Goal: Transaction & Acquisition: Purchase product/service

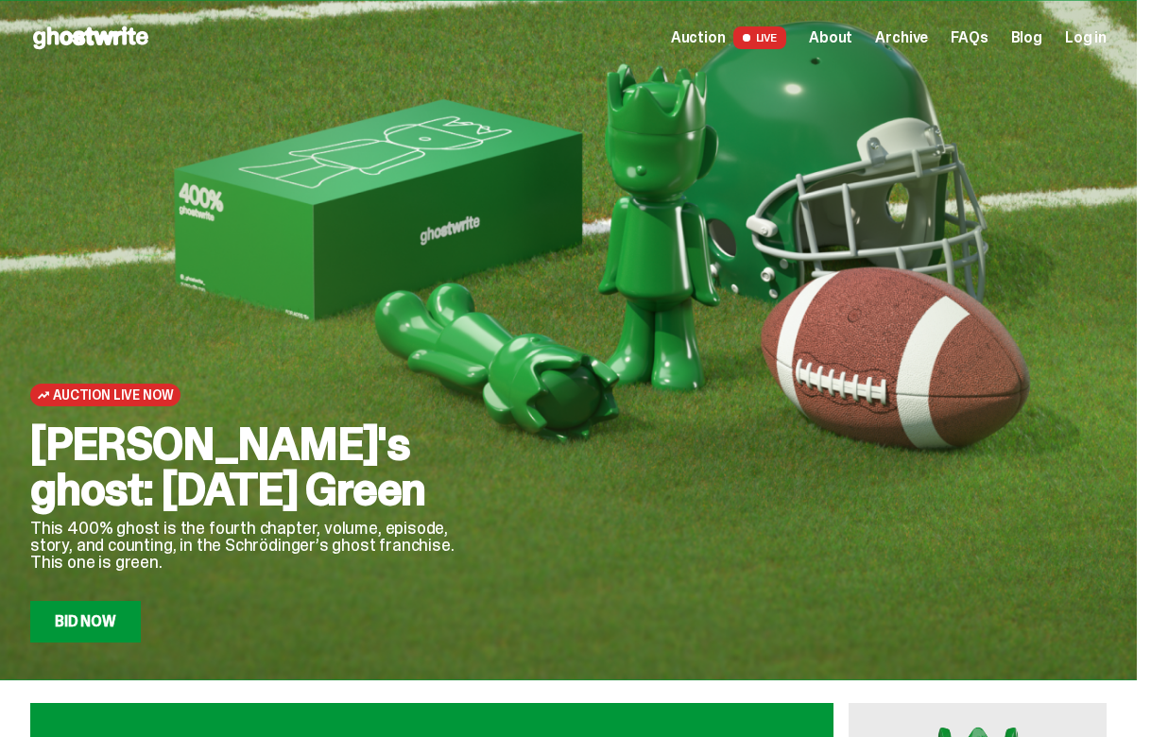
click at [926, 35] on span "Archive" at bounding box center [901, 37] width 53 height 15
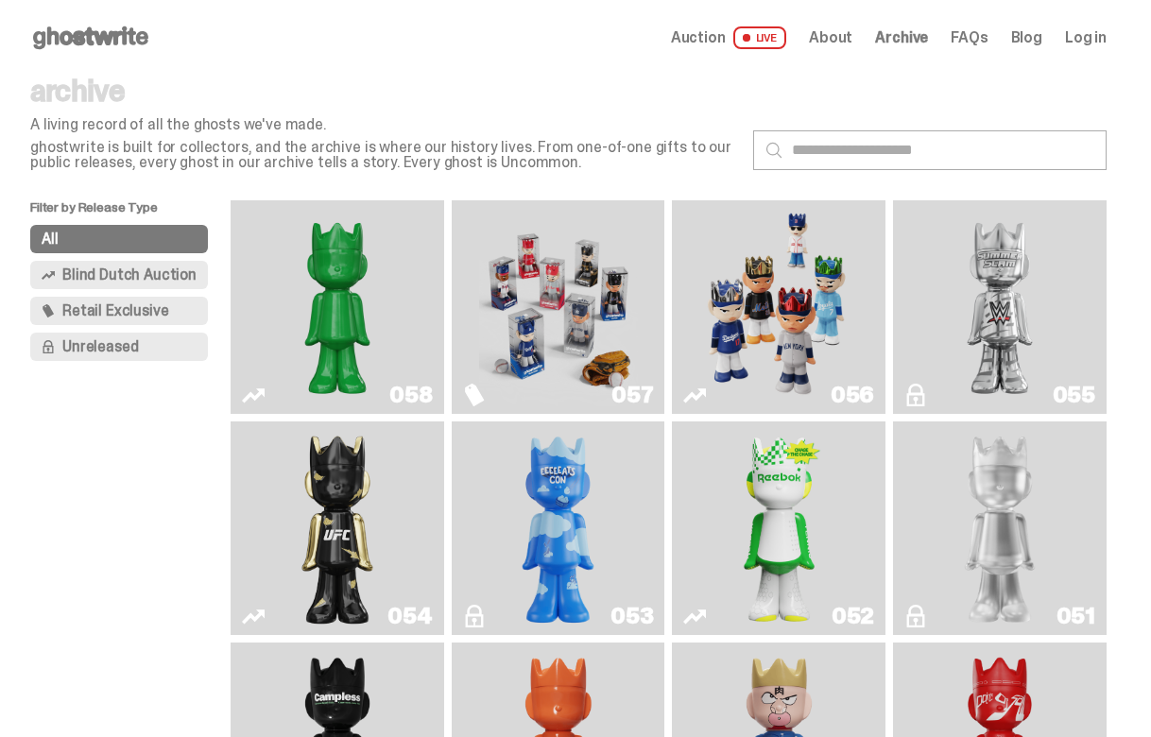
click at [783, 260] on img "Game Face (2025)" at bounding box center [779, 307] width 159 height 199
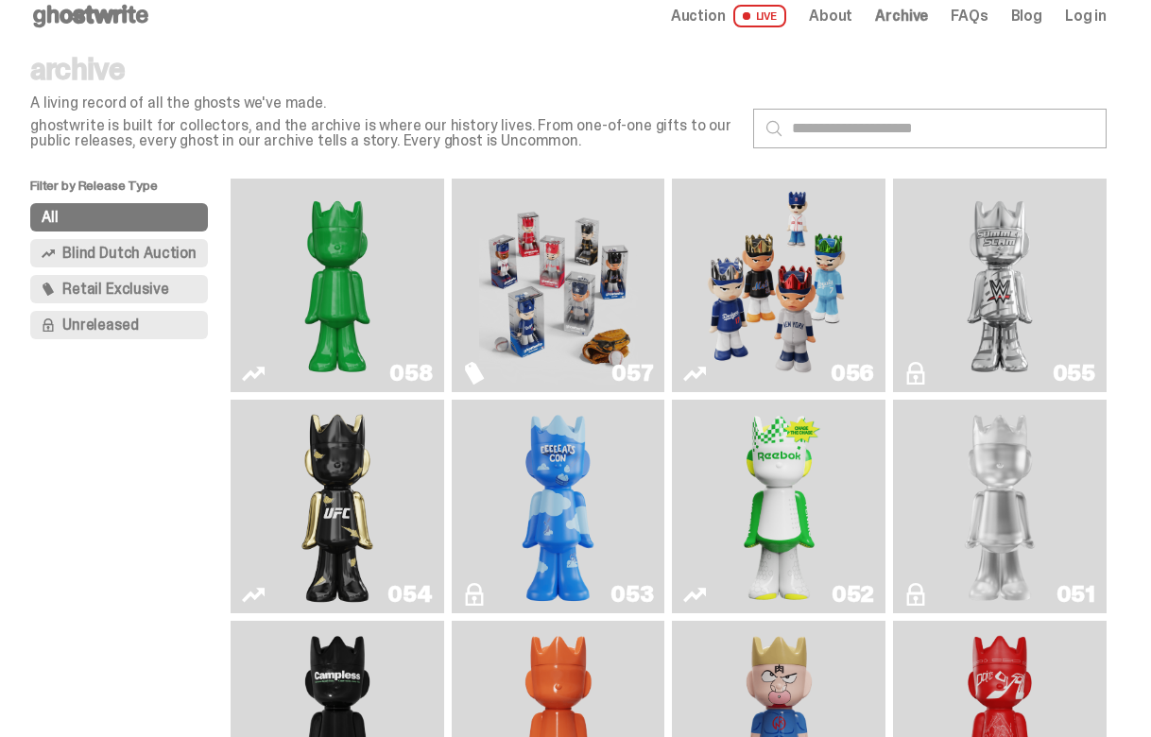
scroll to position [24, 0]
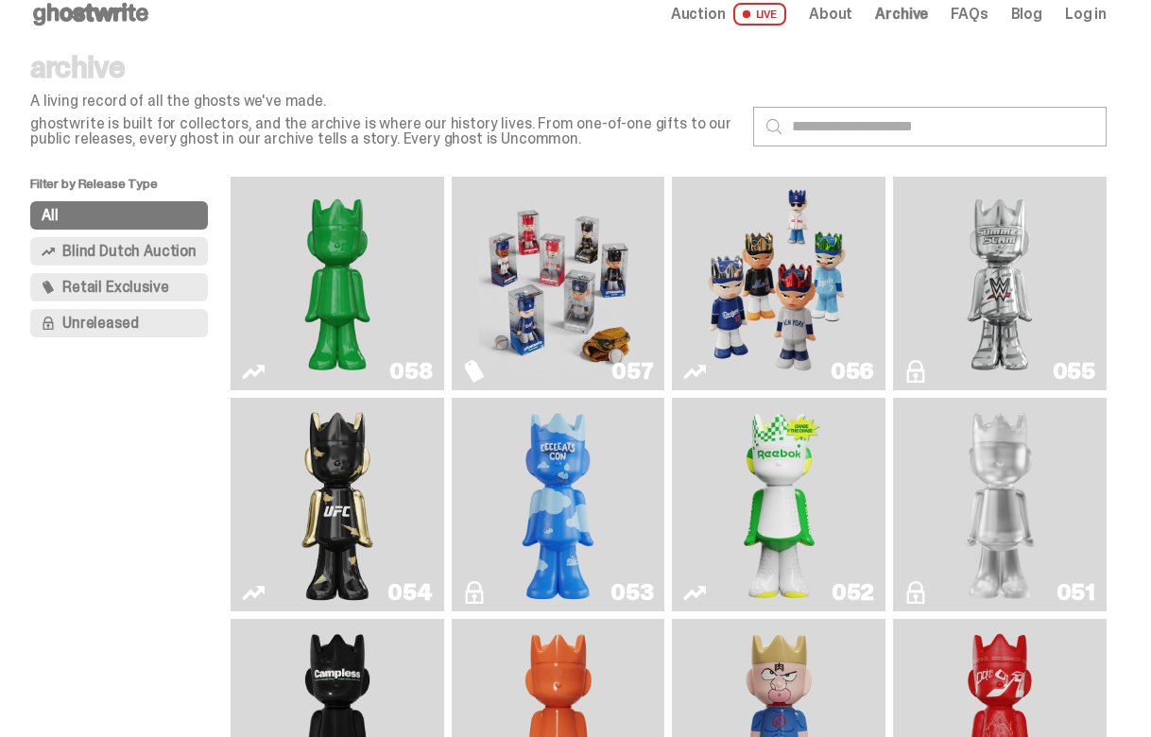
click at [994, 258] on img "I Was There SummerSlam" at bounding box center [1000, 283] width 159 height 199
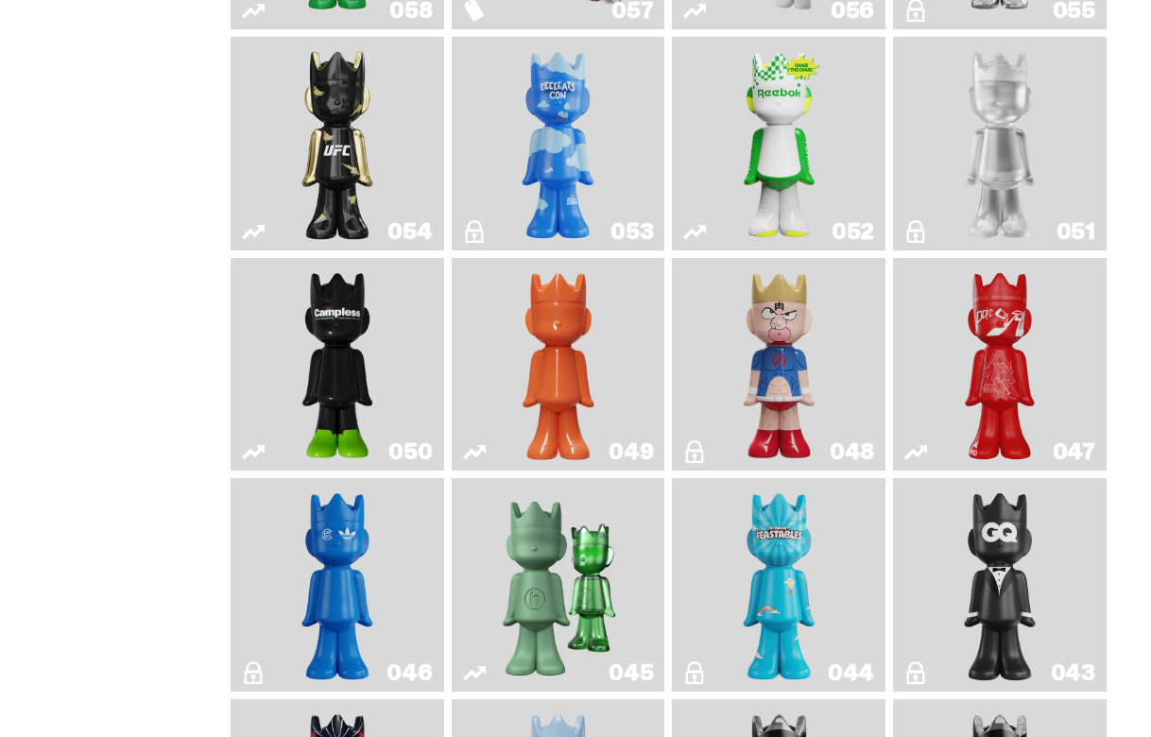
scroll to position [415, 0]
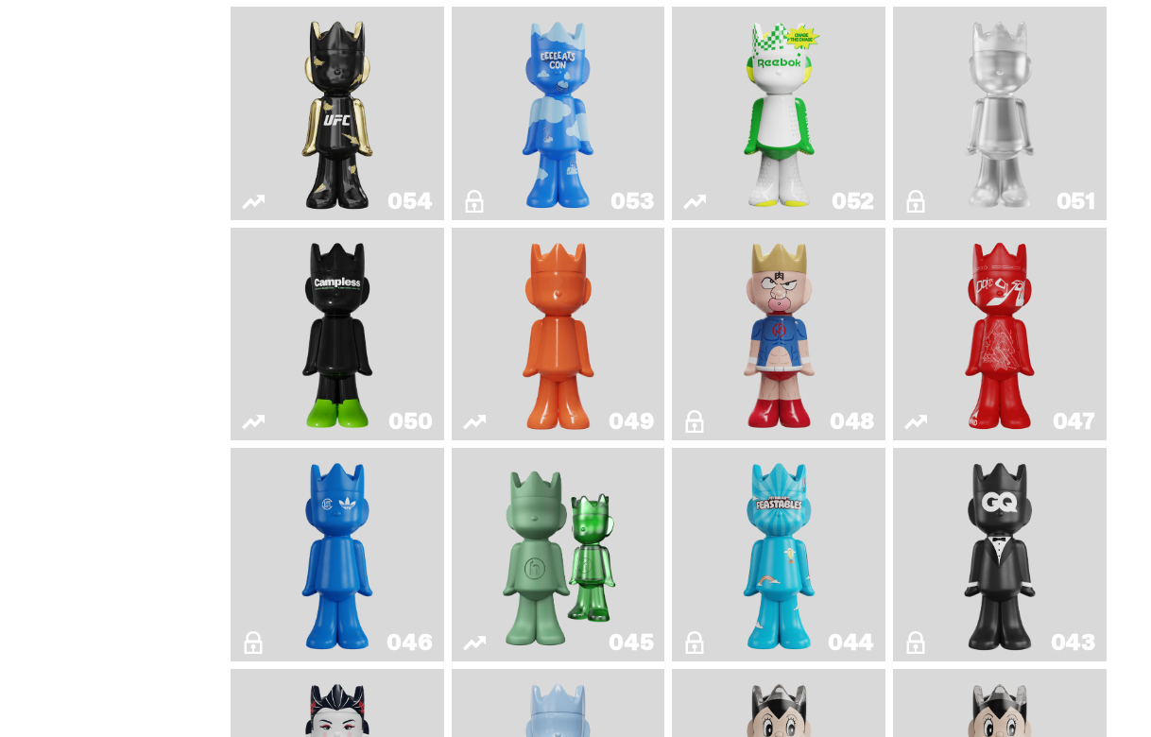
click at [549, 112] on img "ghooooost" at bounding box center [558, 113] width 86 height 199
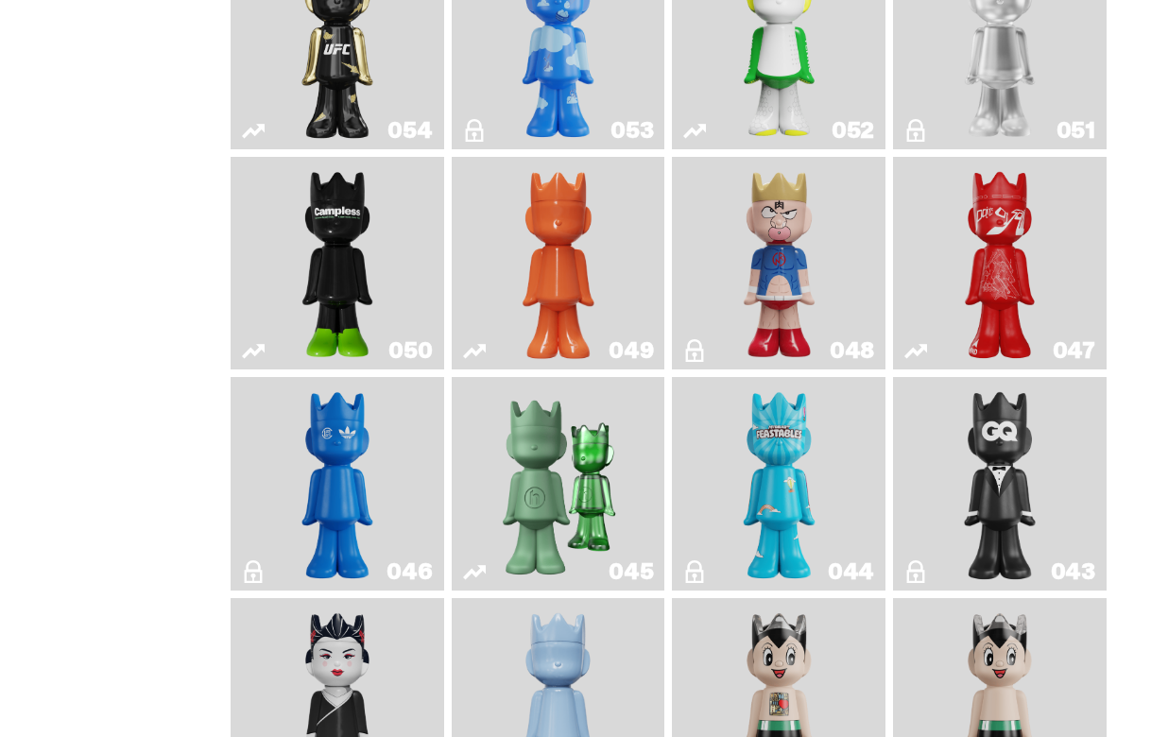
scroll to position [485, 0]
click at [338, 476] on img "ComplexCon HK" at bounding box center [338, 485] width 86 height 199
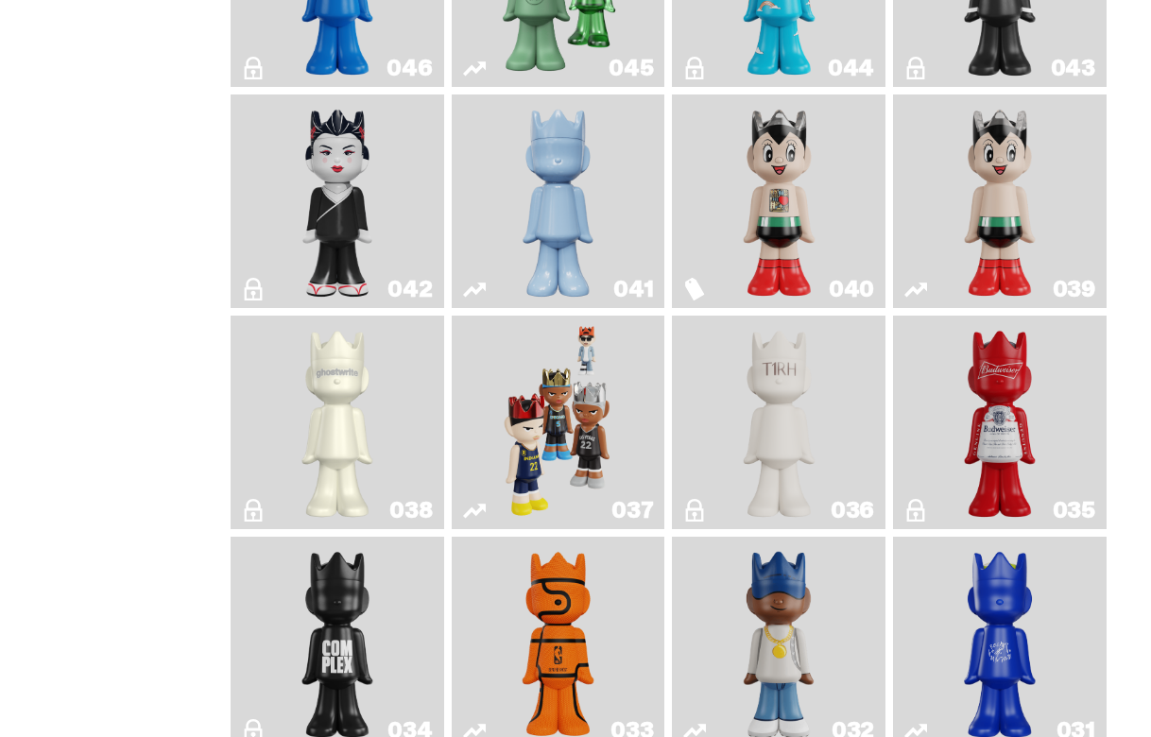
scroll to position [764, 0]
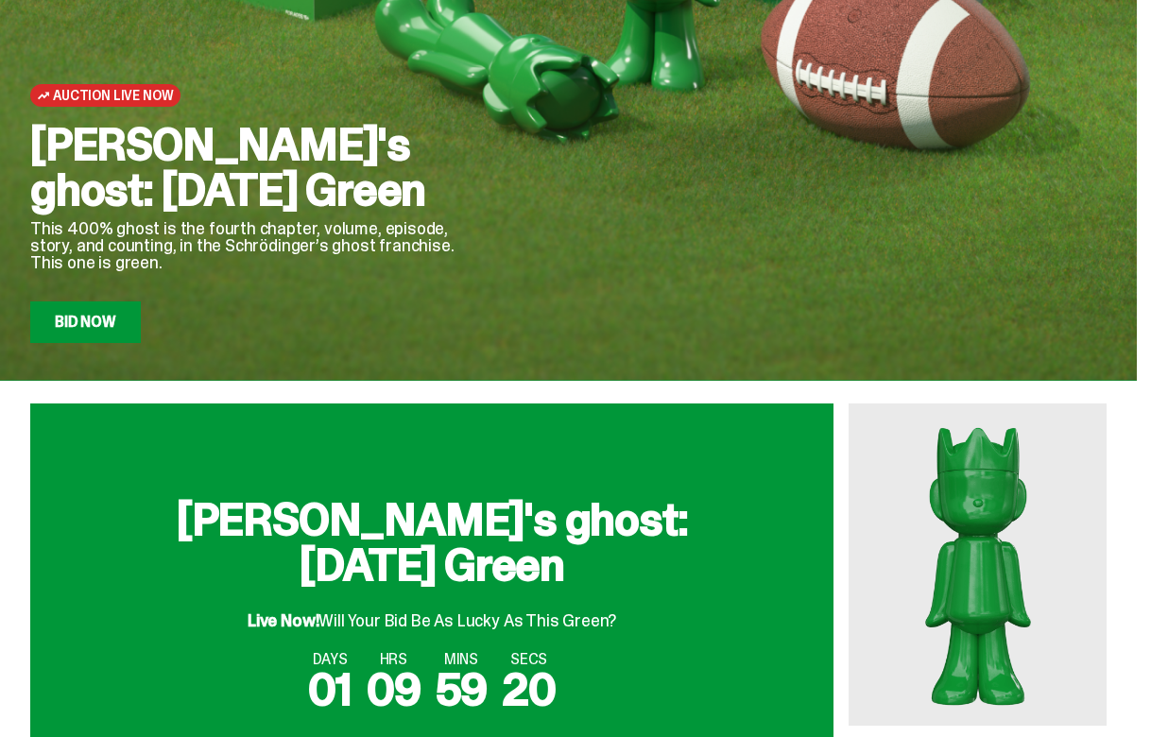
scroll to position [80, 0]
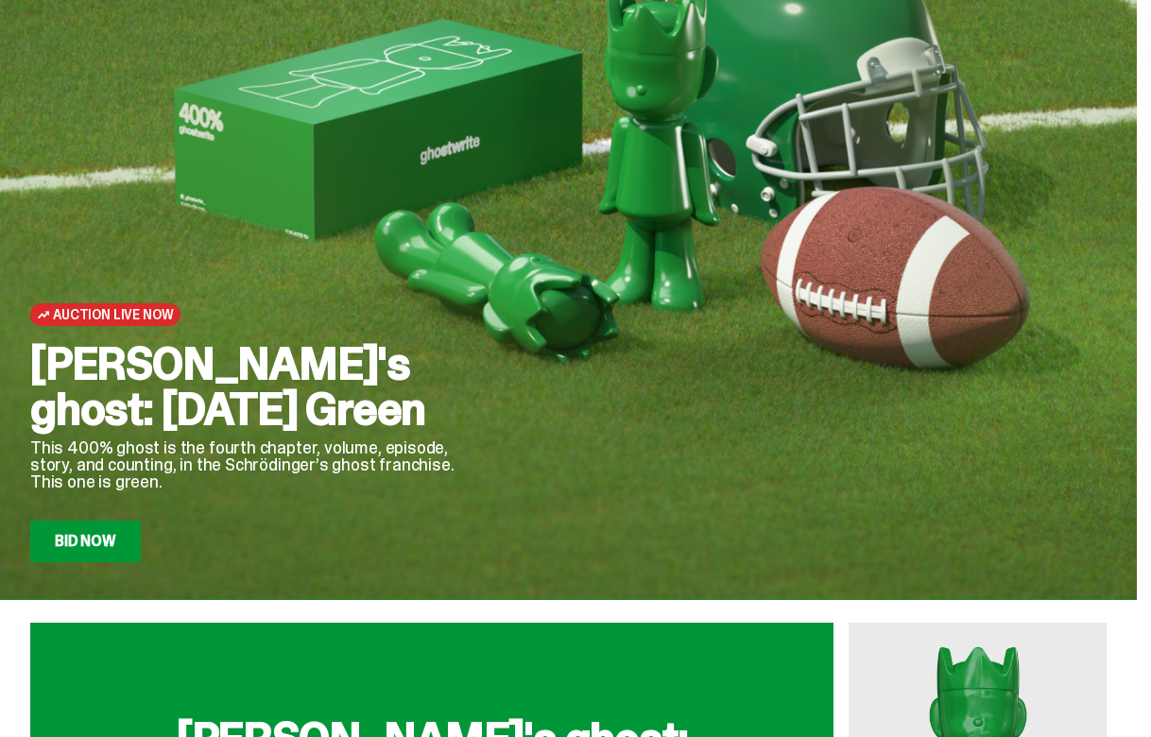
click at [93, 532] on link "Bid Now" at bounding box center [85, 542] width 111 height 42
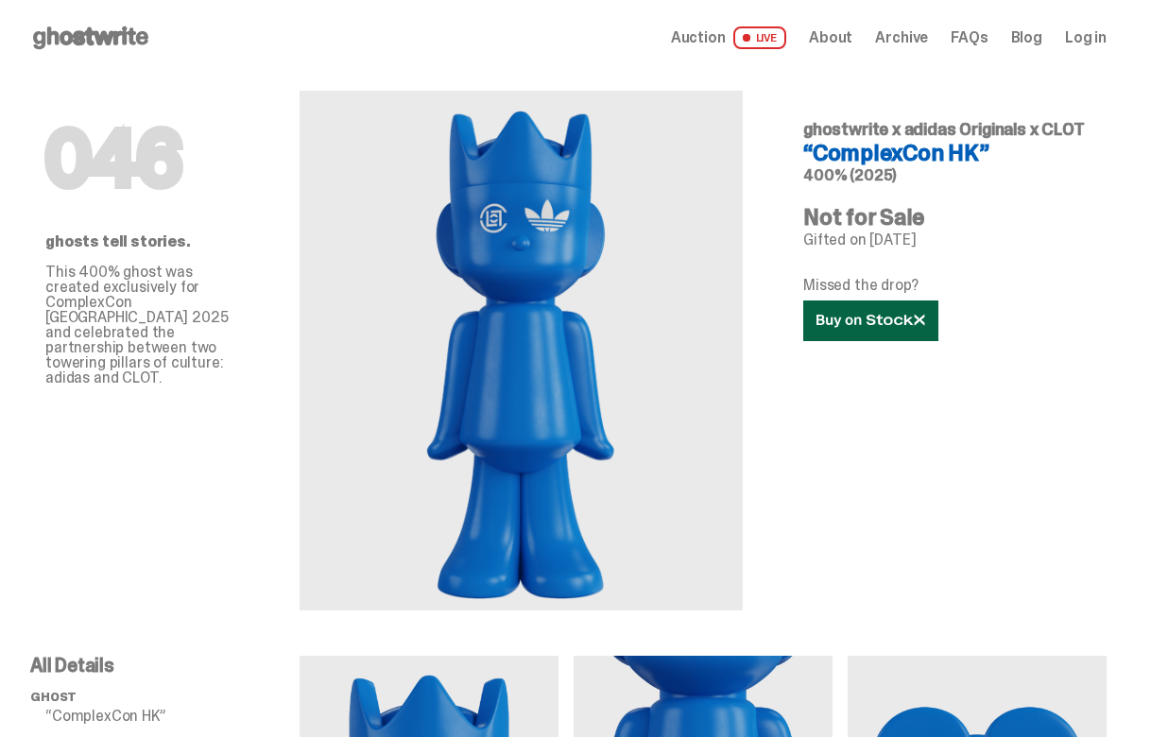
click at [877, 323] on use at bounding box center [871, 320] width 108 height 13
